Goal: Navigation & Orientation: Find specific page/section

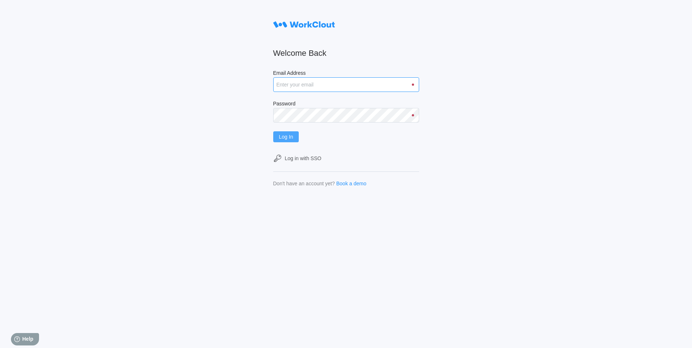
type input "dknights@simcona.com"
click at [293, 135] on span "Log In" at bounding box center [286, 136] width 14 height 5
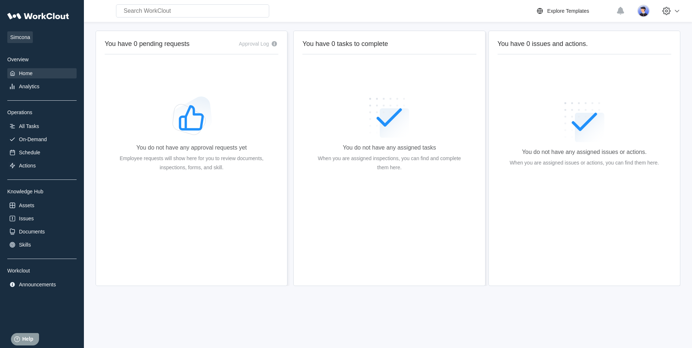
click at [228, 15] on input "text" at bounding box center [192, 10] width 153 height 13
type input "D01029"
click at [682, 13] on icon at bounding box center [677, 11] width 9 height 9
click at [508, 6] on div "D01029 Uh oh! We couldn’t find anything that matched "D01029". Try searching fo…" at bounding box center [311, 10] width 449 height 13
click at [37, 86] on div "Analytics" at bounding box center [29, 87] width 20 height 6
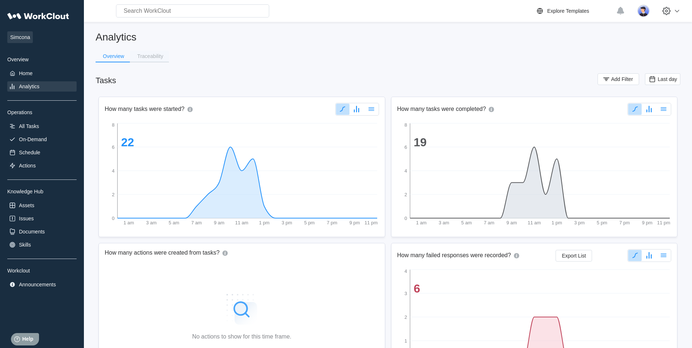
click at [139, 57] on div "Traceability" at bounding box center [150, 56] width 26 height 5
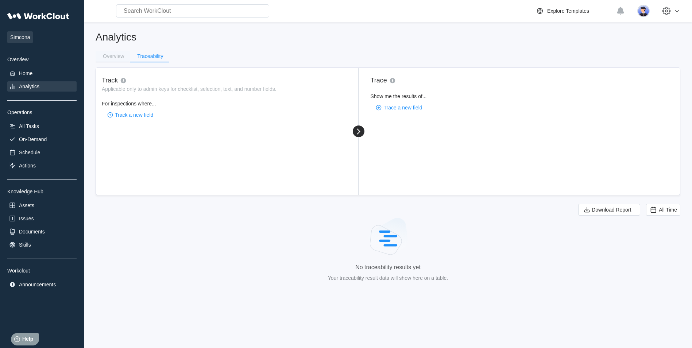
click at [108, 55] on div "Overview" at bounding box center [113, 56] width 21 height 5
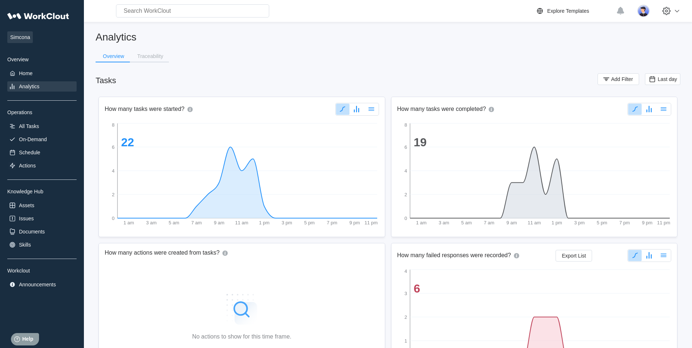
click at [191, 8] on input "text" at bounding box center [192, 10] width 153 height 13
type input "D01029"
click at [27, 164] on div "Actions" at bounding box center [27, 166] width 17 height 6
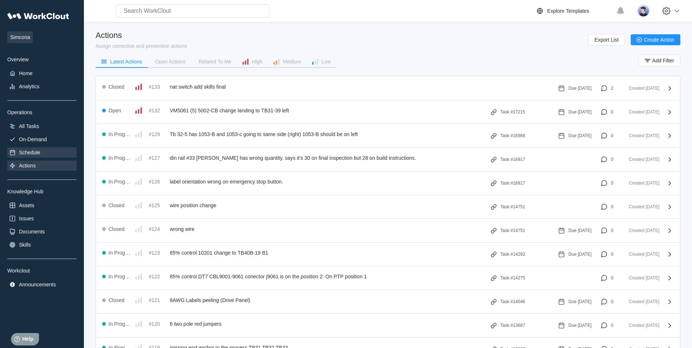
click at [37, 154] on div "Schedule" at bounding box center [29, 153] width 21 height 6
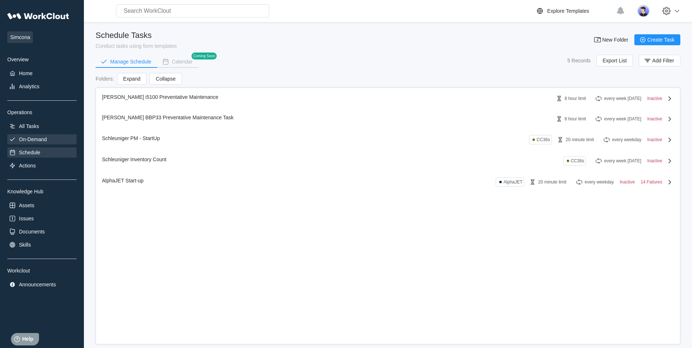
click at [37, 137] on div "On-Demand" at bounding box center [33, 140] width 28 height 6
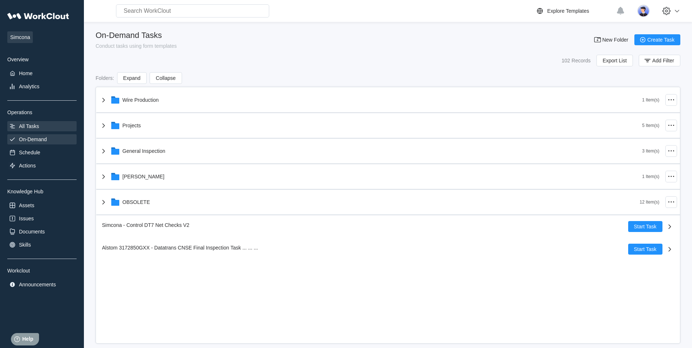
click at [33, 126] on div "All Tasks" at bounding box center [29, 126] width 20 height 6
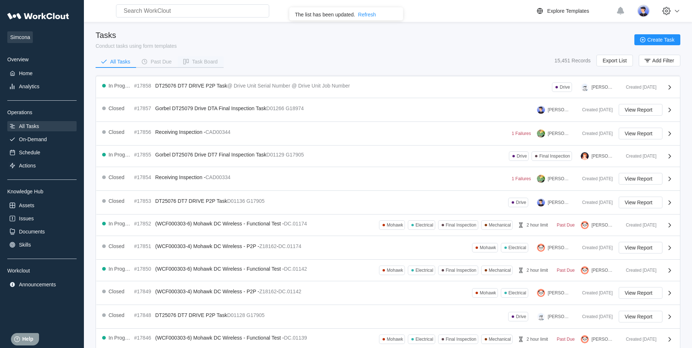
click at [195, 61] on div "Task Board" at bounding box center [205, 61] width 26 height 5
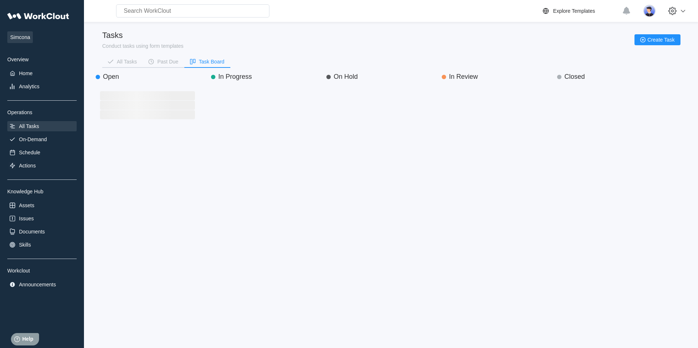
scroll to position [242, 104]
click at [573, 76] on div "Closed" at bounding box center [574, 77] width 20 height 8
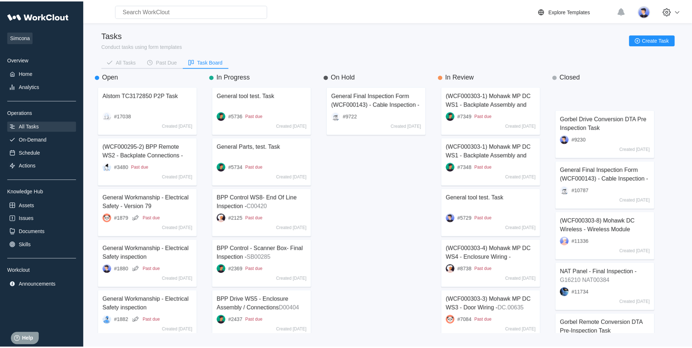
scroll to position [2920, 0]
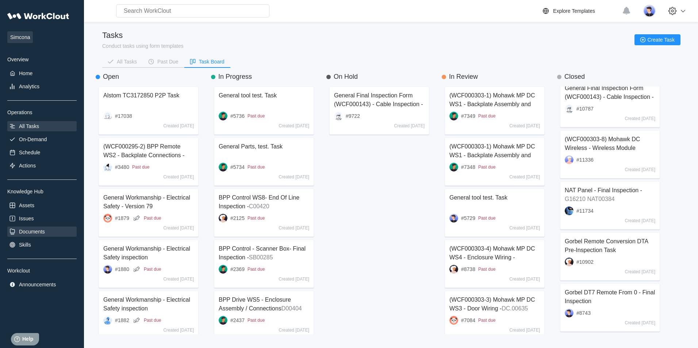
click at [32, 229] on div "Documents" at bounding box center [32, 232] width 26 height 6
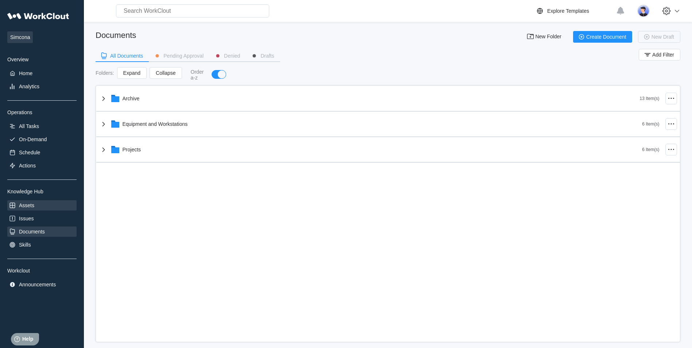
click at [27, 206] on div "Assets" at bounding box center [26, 206] width 15 height 6
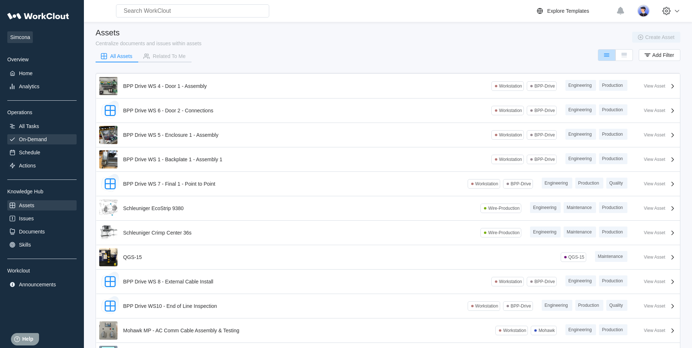
click at [26, 139] on div "On-Demand" at bounding box center [33, 140] width 28 height 6
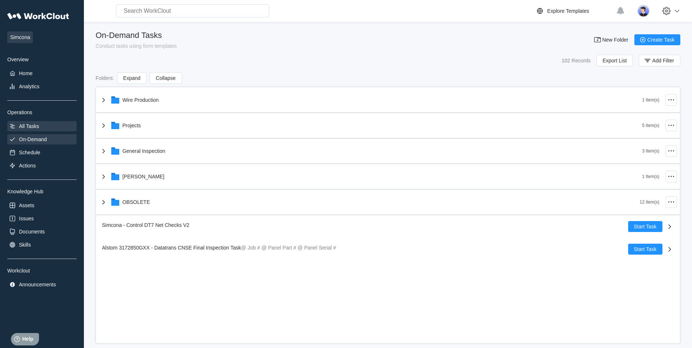
click at [29, 127] on div "All Tasks" at bounding box center [29, 126] width 20 height 6
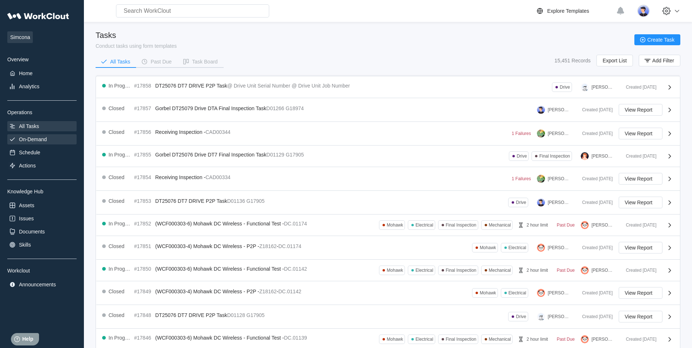
click at [28, 136] on div "On-Demand" at bounding box center [41, 139] width 69 height 10
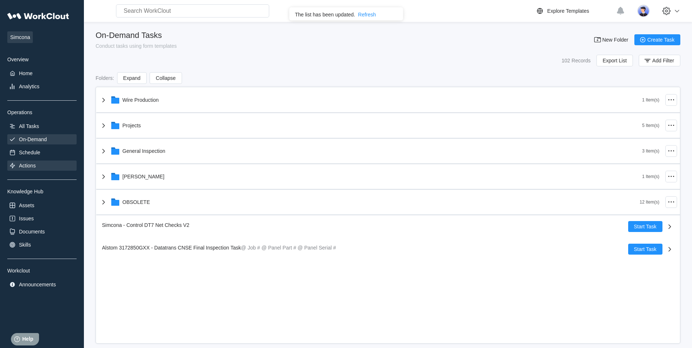
click at [23, 163] on div "Actions" at bounding box center [27, 166] width 17 height 6
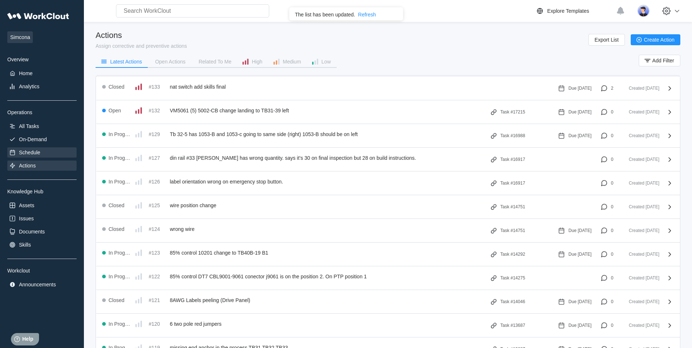
click at [25, 153] on div "Schedule" at bounding box center [29, 153] width 21 height 6
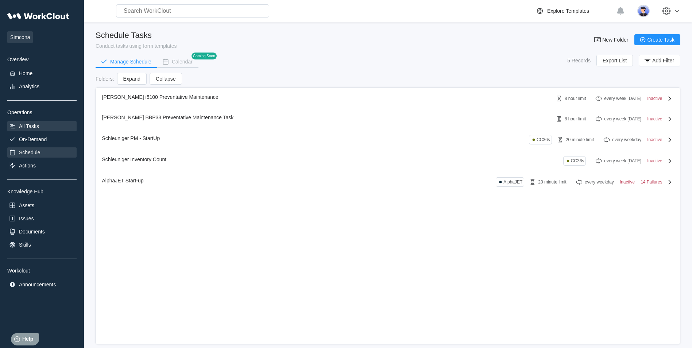
click at [28, 128] on div "All Tasks" at bounding box center [29, 126] width 20 height 6
